Goal: Information Seeking & Learning: Learn about a topic

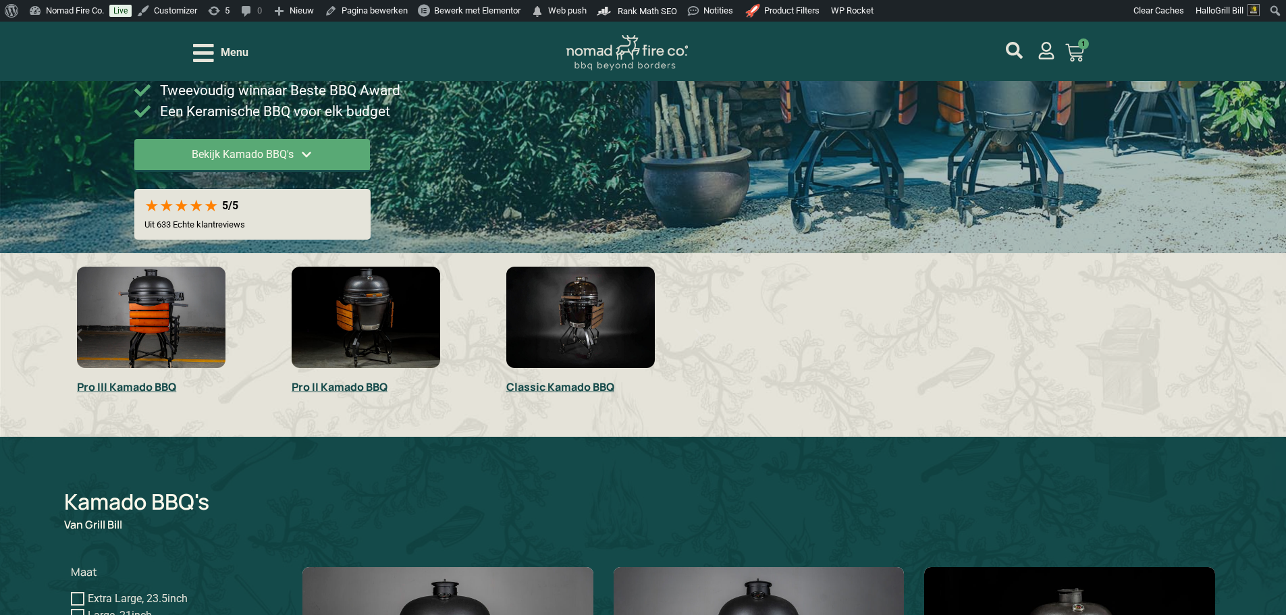
scroll to position [105, 0]
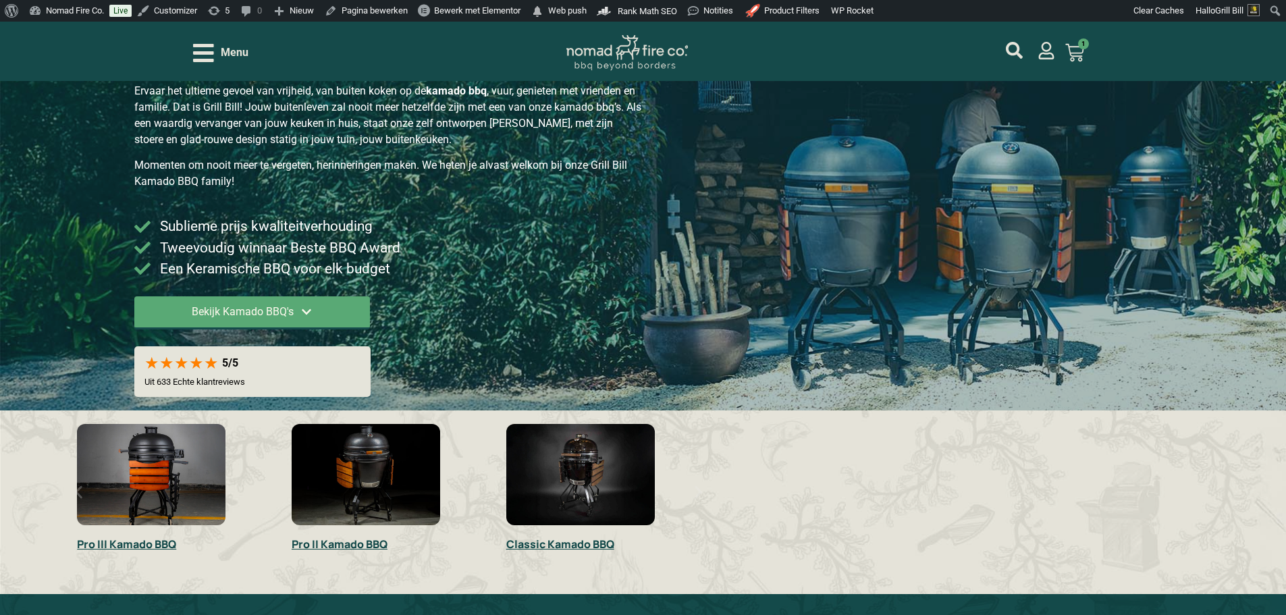
click at [143, 483] on img "1 / 3" at bounding box center [151, 474] width 149 height 101
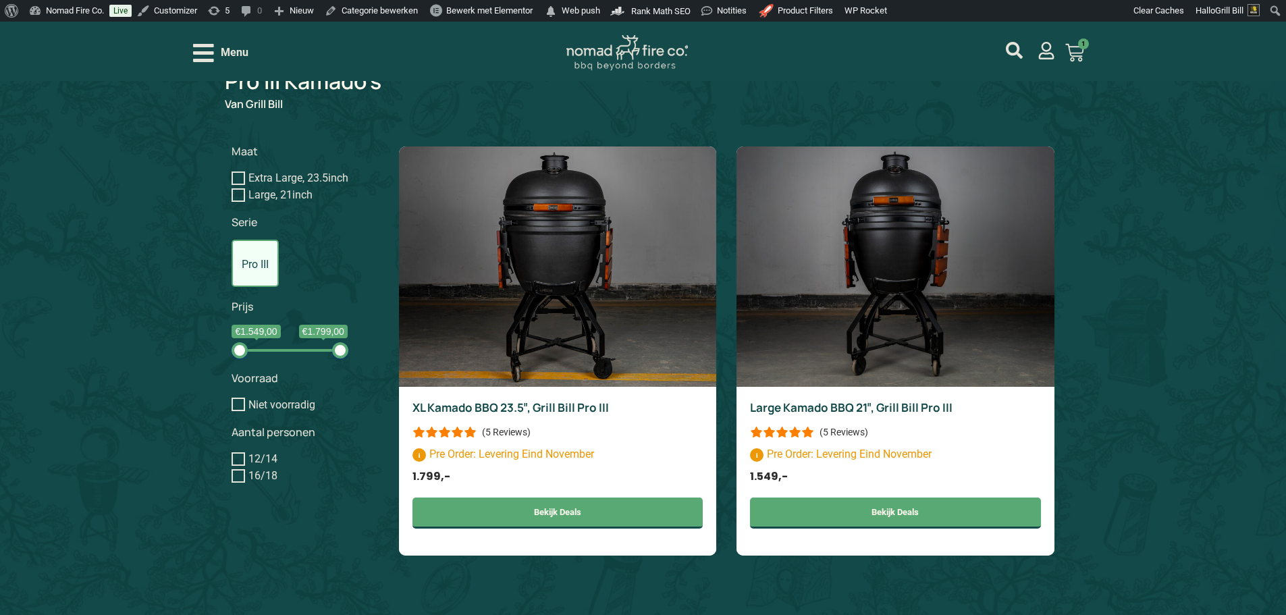
scroll to position [203, 0]
